Goal: Task Accomplishment & Management: Use online tool/utility

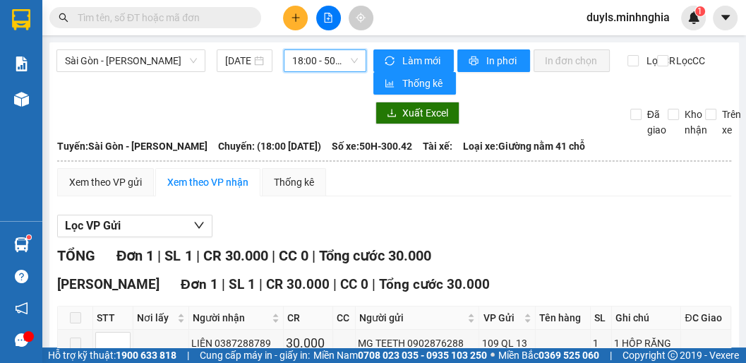
click at [304, 64] on span "18:00 - 50H-300.42" at bounding box center [325, 60] width 66 height 21
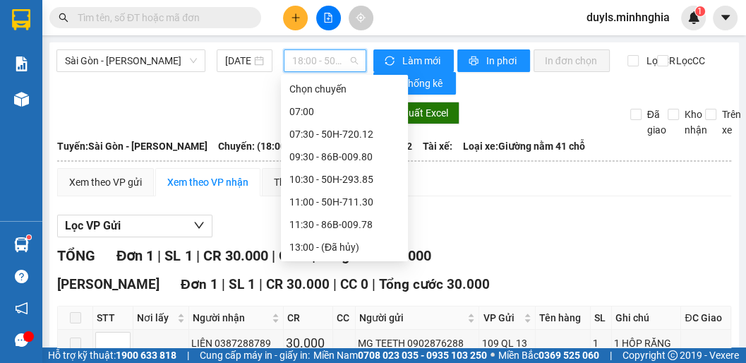
click at [356, 285] on div "16:00 - 50H-350.51" at bounding box center [344, 293] width 110 height 16
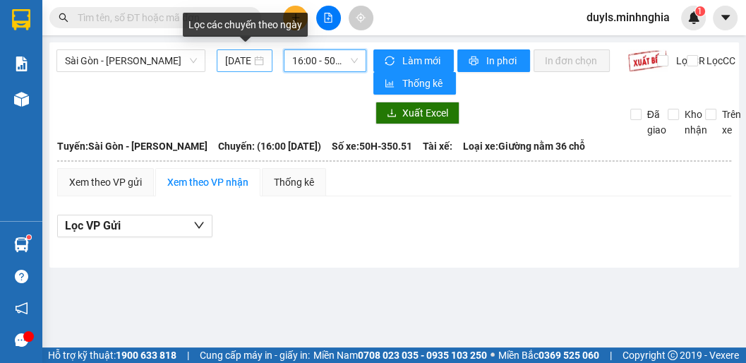
click at [251, 64] on input "[DATE]" at bounding box center [238, 61] width 26 height 16
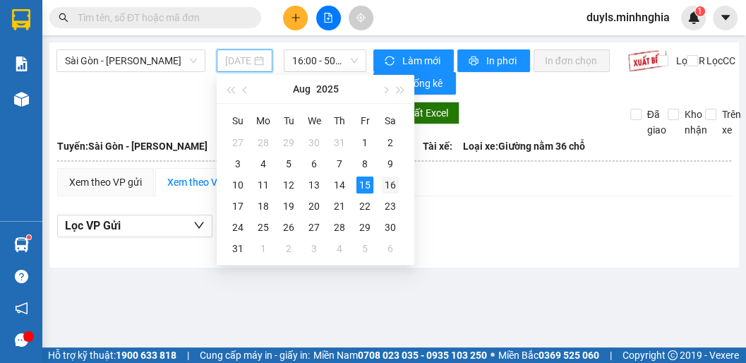
click at [378, 184] on td "16" at bounding box center [390, 184] width 25 height 21
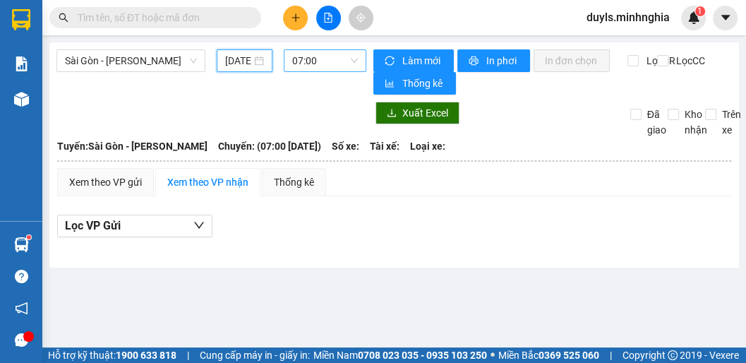
click at [315, 70] on span "07:00" at bounding box center [325, 60] width 66 height 21
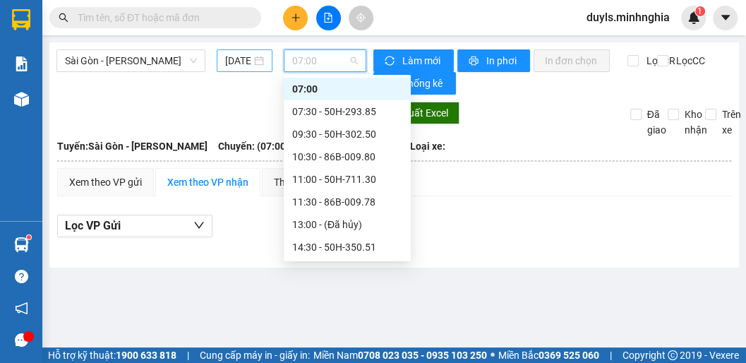
click at [243, 64] on input "[DATE]" at bounding box center [238, 61] width 26 height 16
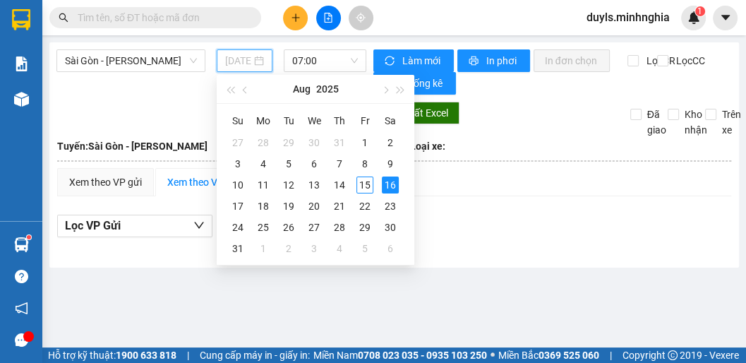
type input "[DATE]"
click at [393, 185] on div "16" at bounding box center [390, 184] width 17 height 17
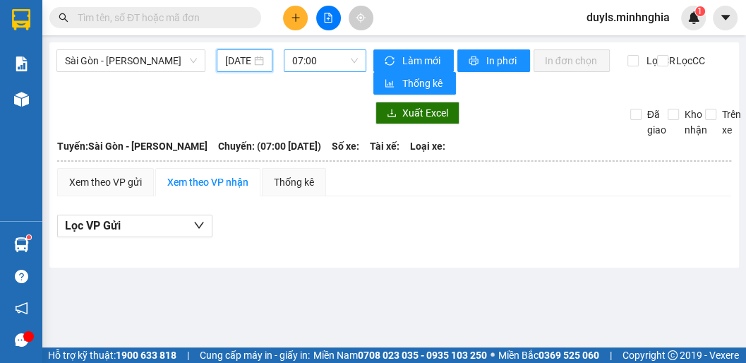
click at [319, 63] on span "07:00" at bounding box center [325, 60] width 66 height 21
